Goal: Information Seeking & Learning: Learn about a topic

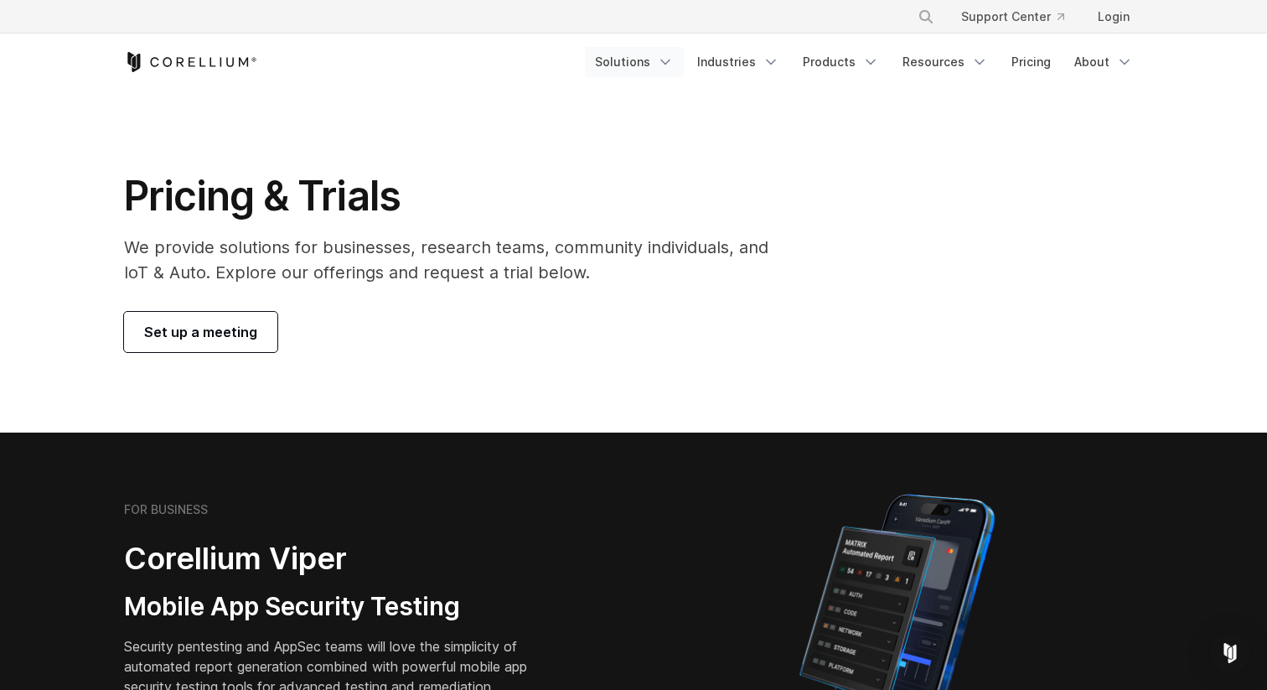
click at [663, 65] on link "Solutions" at bounding box center [634, 62] width 99 height 30
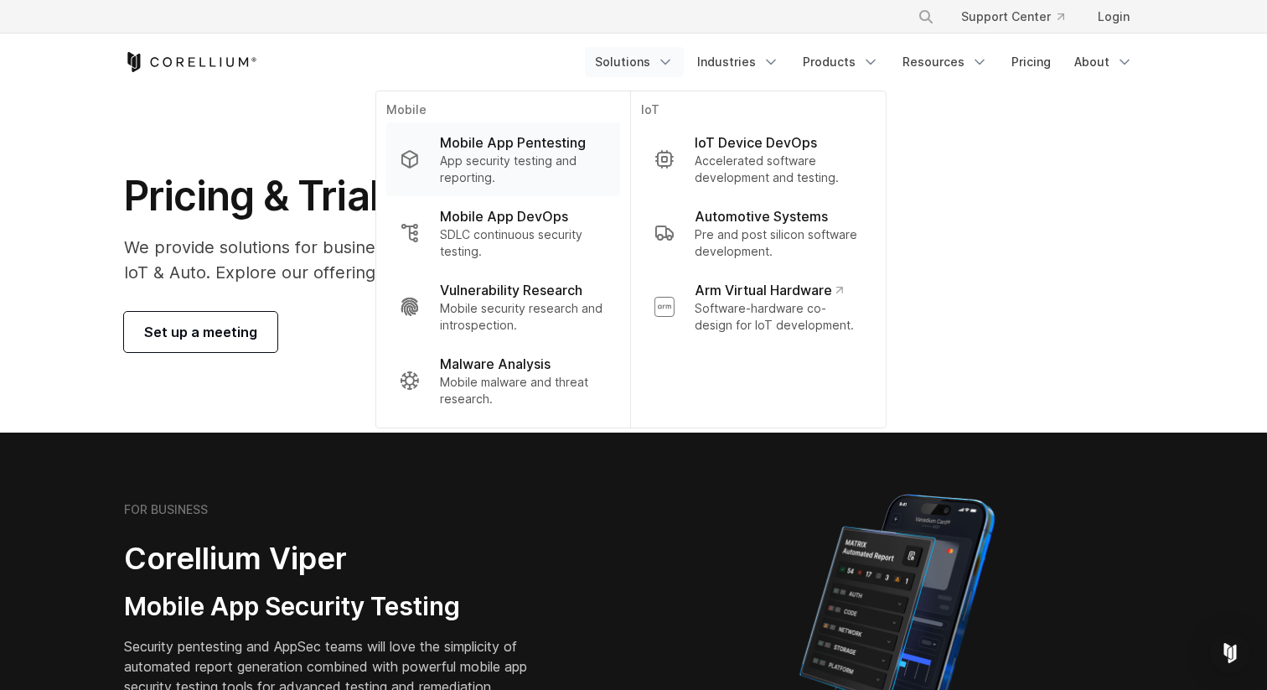
click at [537, 161] on p "App security testing and reporting." at bounding box center [523, 170] width 167 height 34
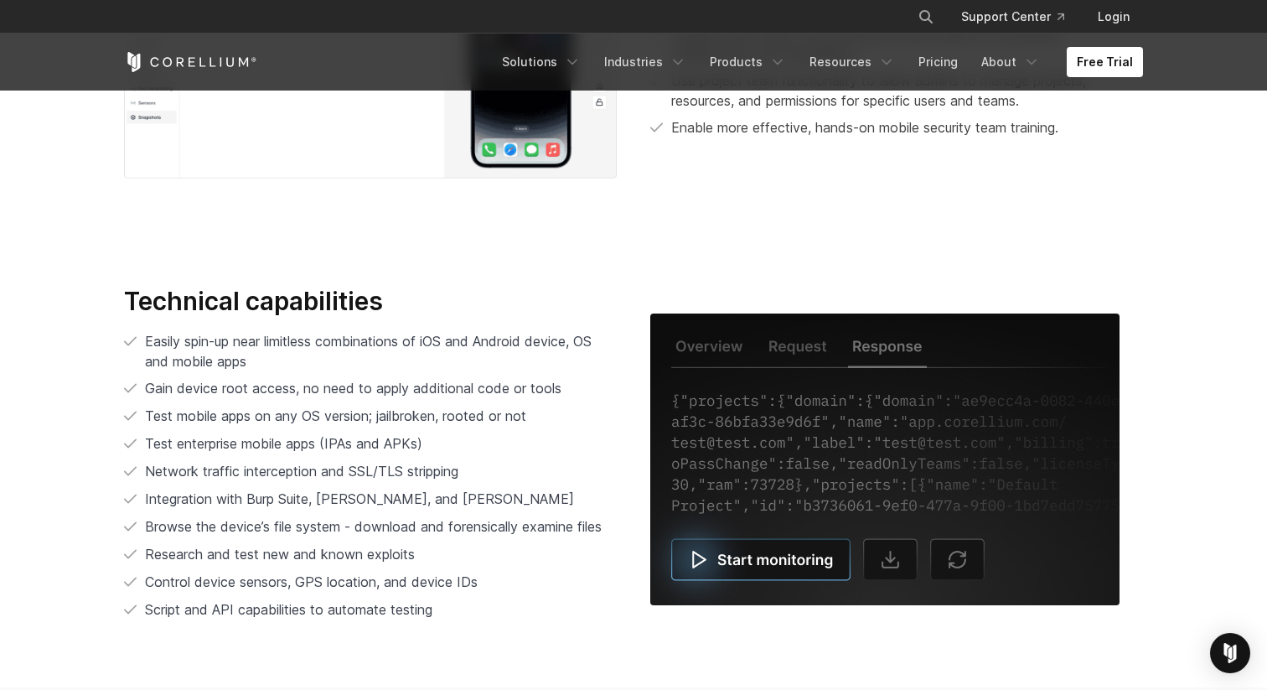
scroll to position [3262, 0]
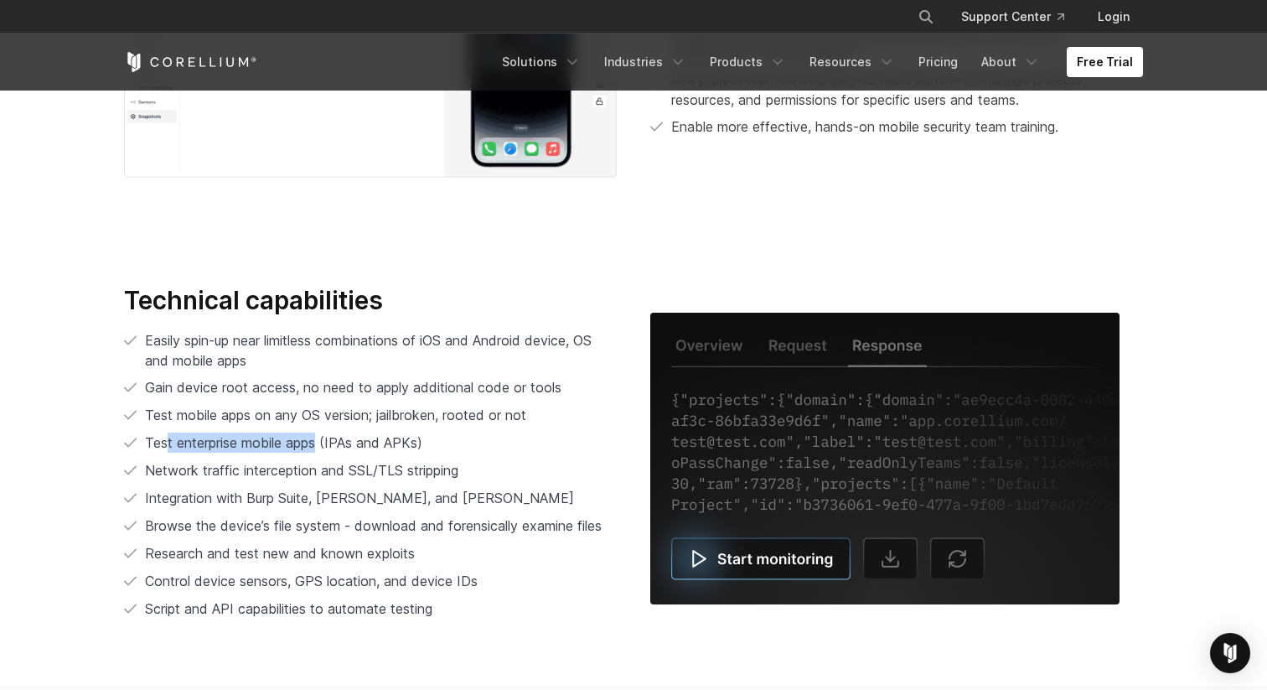
drag, startPoint x: 323, startPoint y: 446, endPoint x: 168, endPoint y: 447, distance: 154.2
click at [168, 447] on span "Test enterprise mobile apps (IPAs and APKs)" at bounding box center [283, 442] width 277 height 17
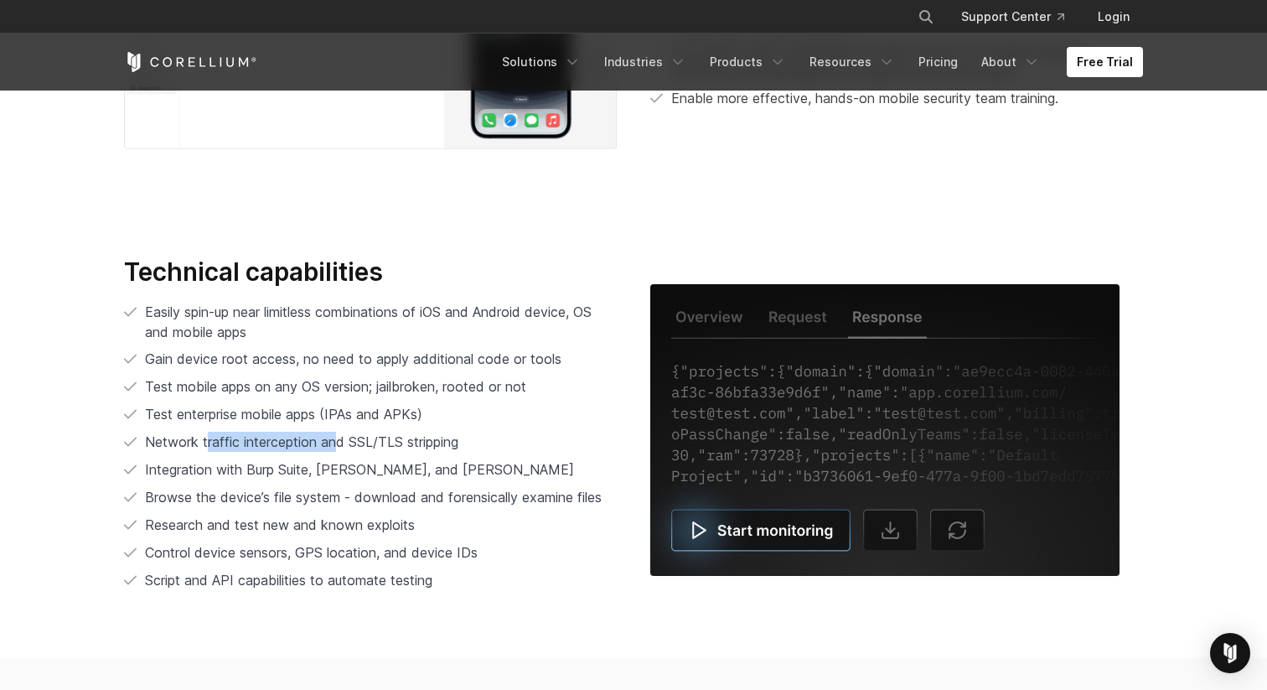
drag, startPoint x: 205, startPoint y: 439, endPoint x: 341, endPoint y: 438, distance: 136.6
click at [341, 438] on span "Network traffic interception and SSL/TLS stripping" at bounding box center [301, 441] width 313 height 17
click at [346, 439] on span "Network traffic interception and SSL/TLS stripping" at bounding box center [301, 441] width 313 height 17
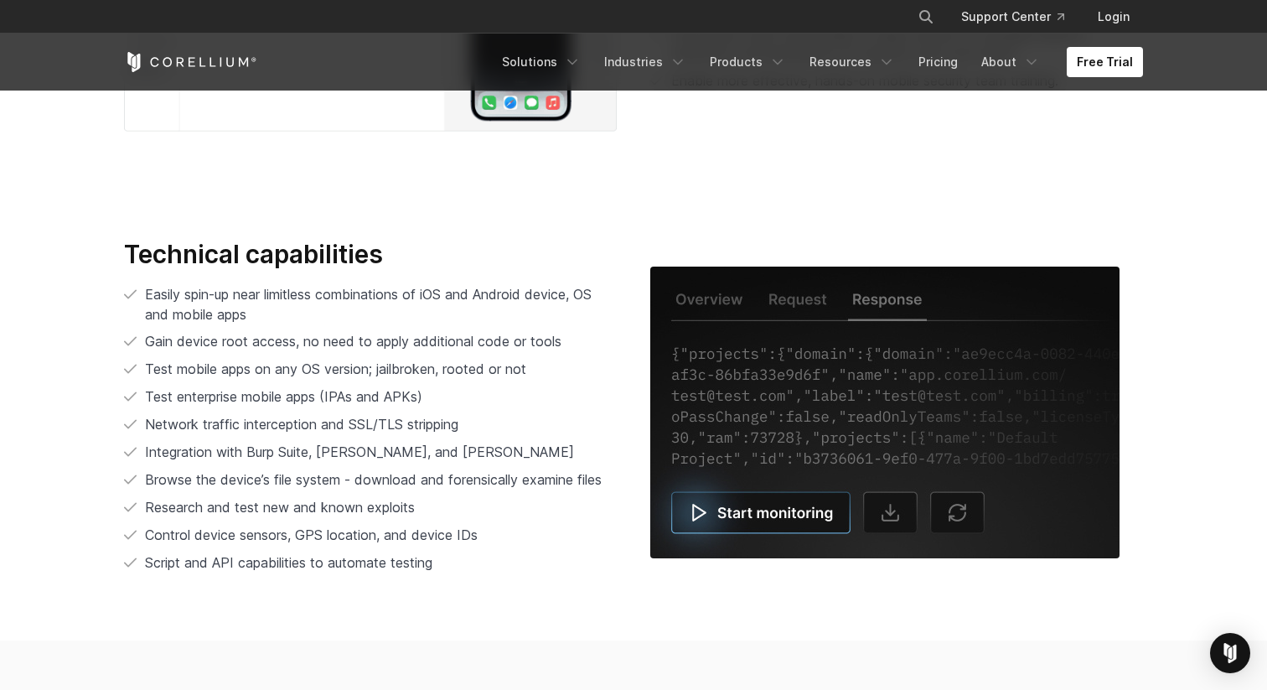
scroll to position [3320, 0]
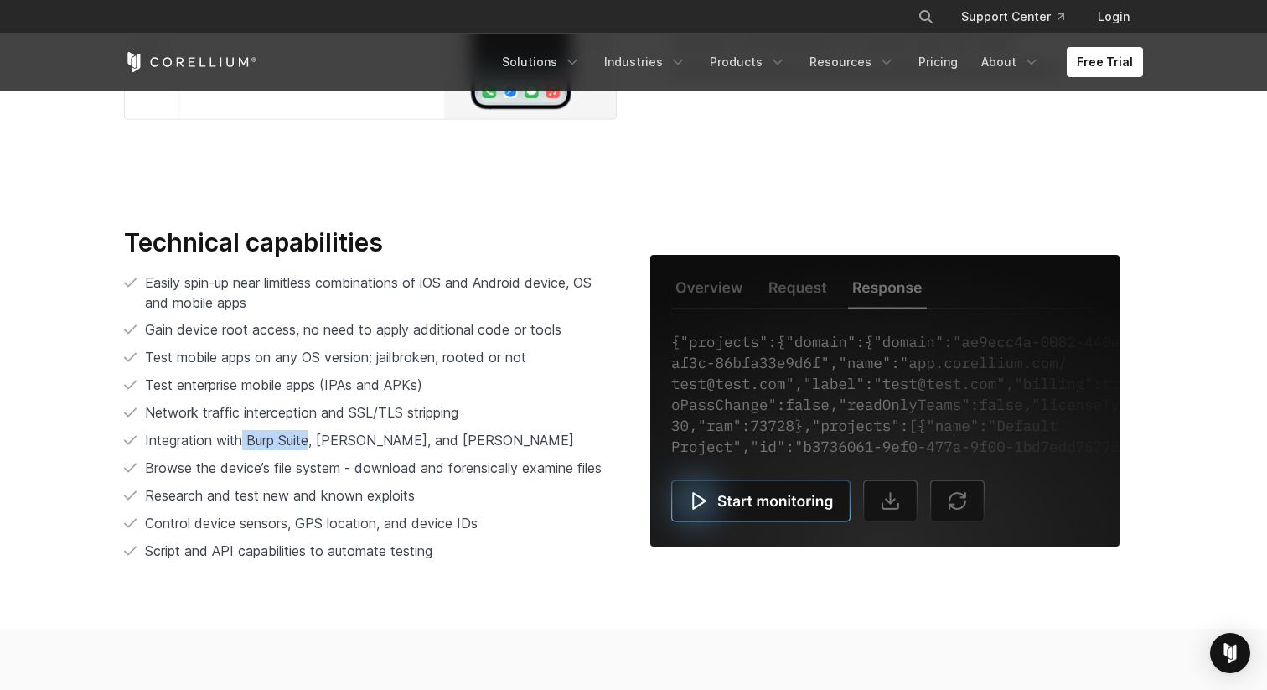
drag, startPoint x: 312, startPoint y: 441, endPoint x: 246, endPoint y: 438, distance: 66.3
click at [246, 438] on span "Integration with Burp Suite, [PERSON_NAME], and [PERSON_NAME]" at bounding box center [359, 440] width 429 height 17
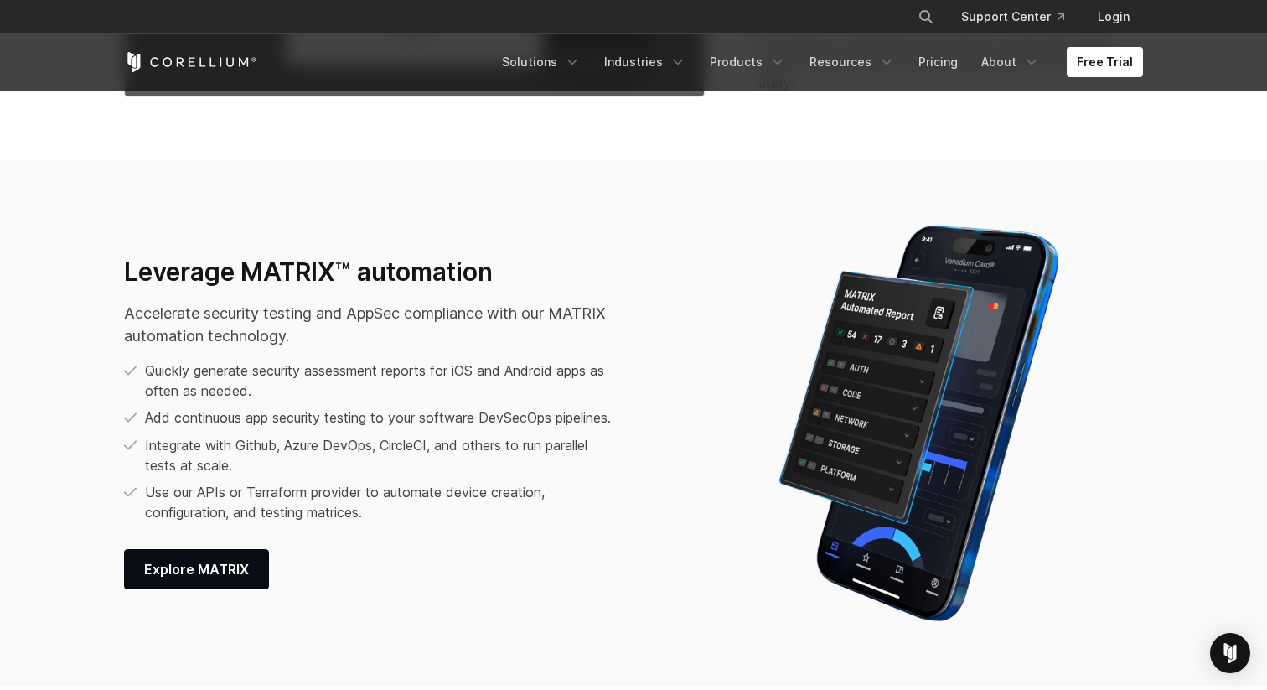
scroll to position [1906, 0]
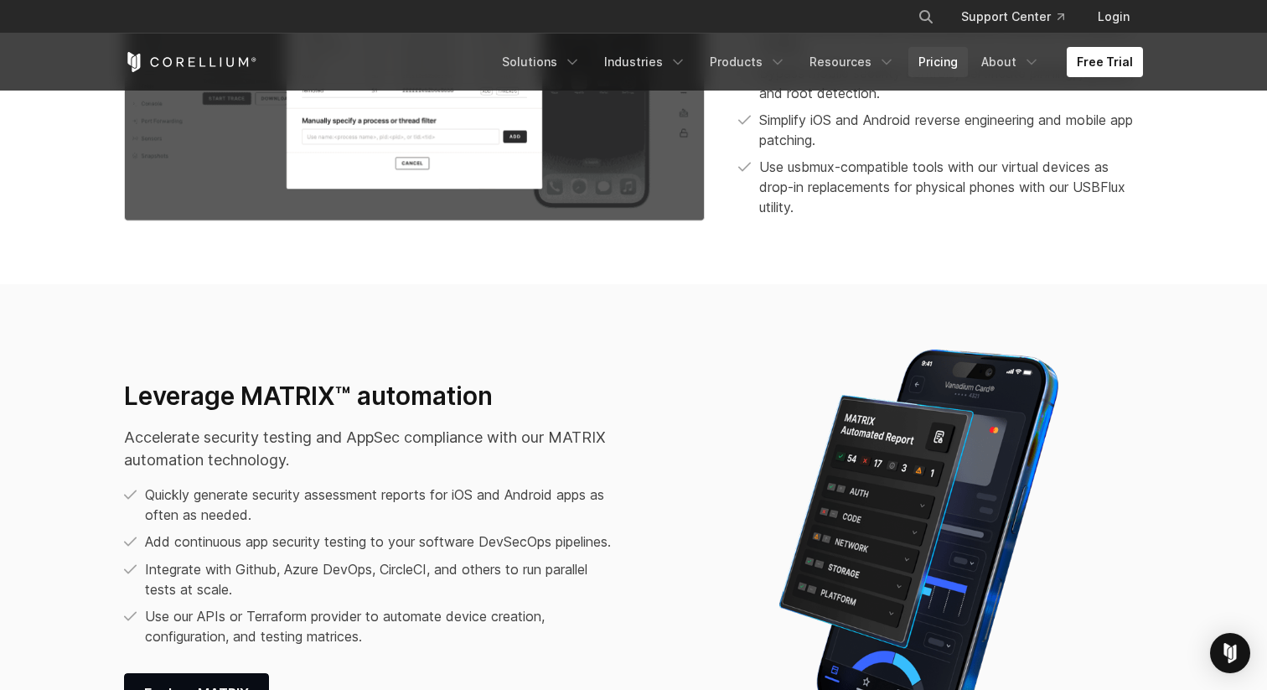
click at [956, 75] on link "Pricing" at bounding box center [939, 62] width 60 height 30
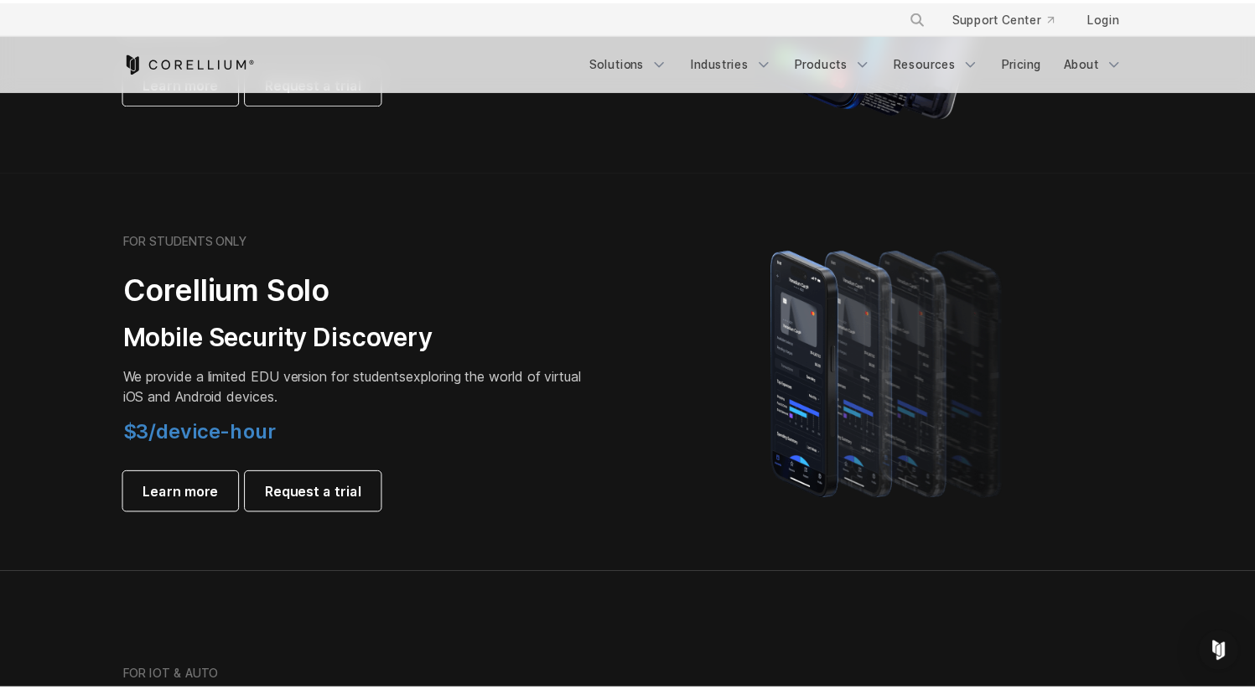
scroll to position [1071, 0]
